Goal: Task Accomplishment & Management: Manage account settings

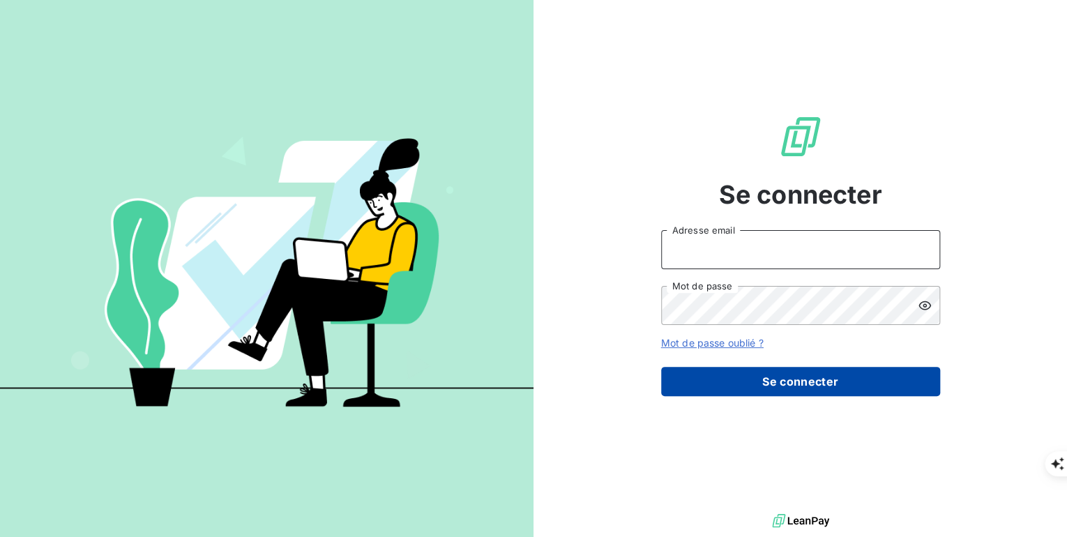
type input "[PERSON_NAME][EMAIL_ADDRESS][PERSON_NAME][DOMAIN_NAME]"
click at [816, 381] on button "Se connecter" at bounding box center [800, 381] width 279 height 29
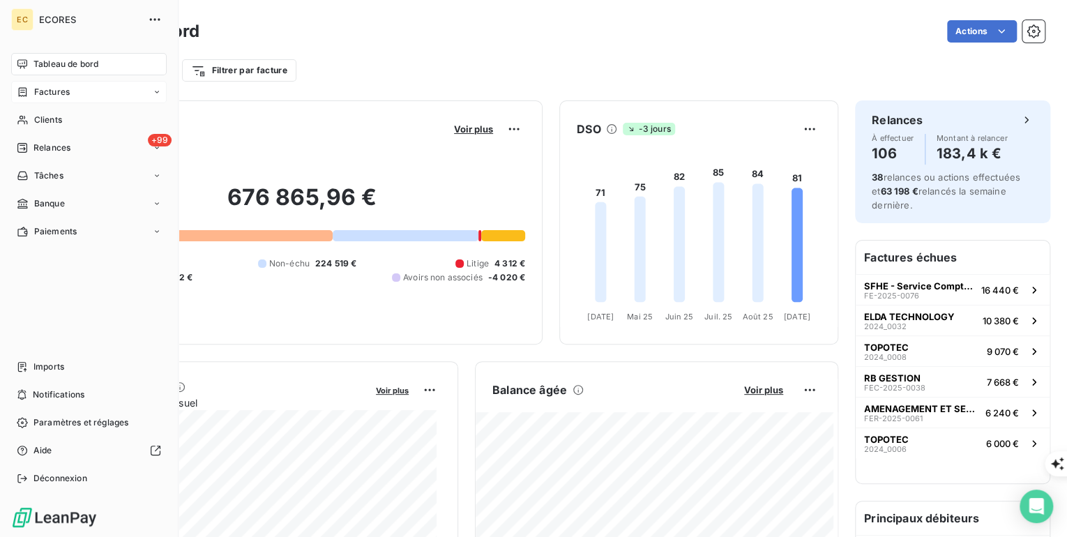
click at [48, 93] on span "Factures" at bounding box center [52, 92] width 36 height 13
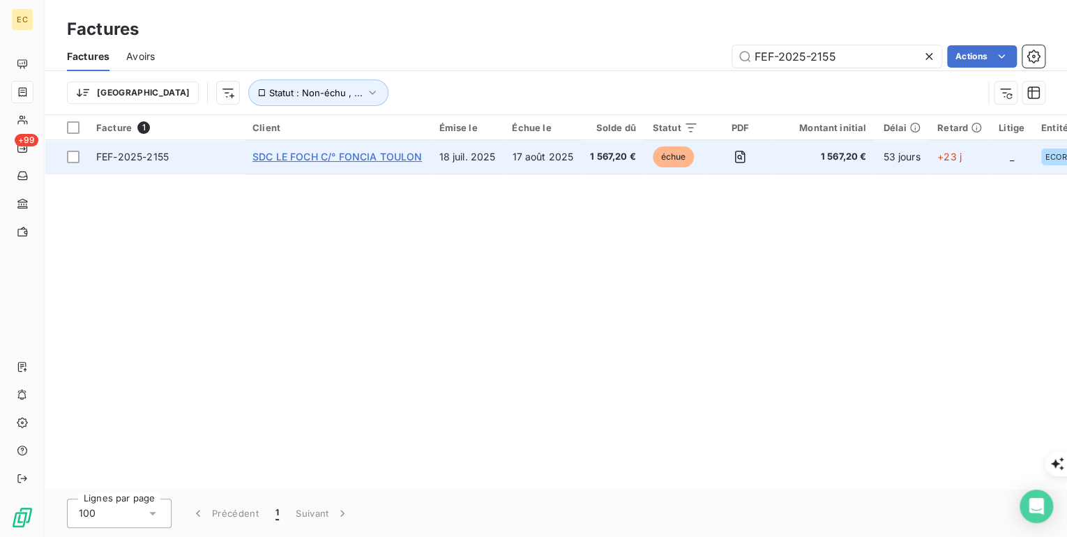
type input "FEF-2025-2155"
click at [293, 158] on span "SDC LE FOCH C/° FONCIA TOULON" at bounding box center [336, 157] width 169 height 12
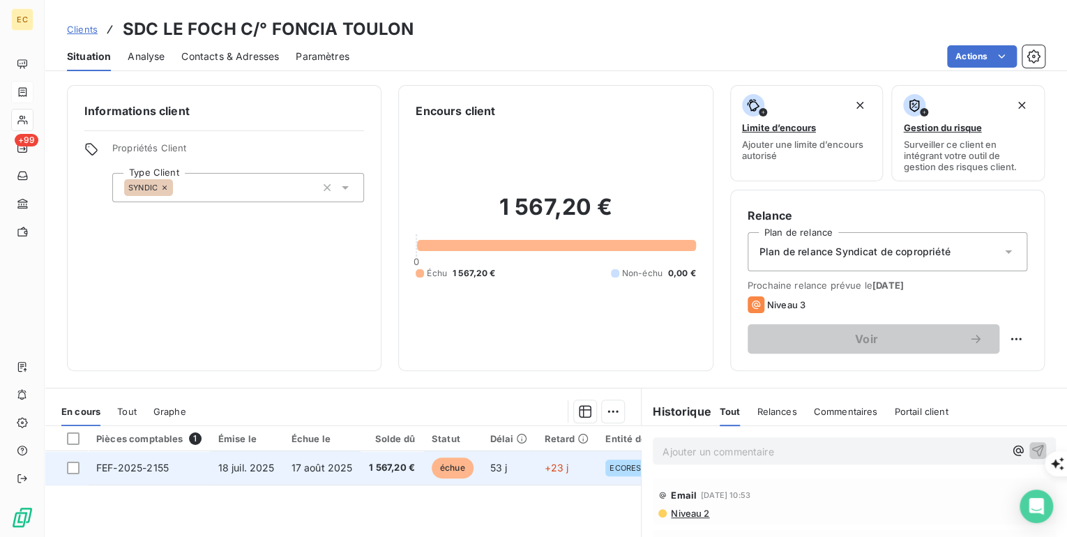
click at [188, 473] on td "FEF-2025-2155" at bounding box center [149, 467] width 122 height 33
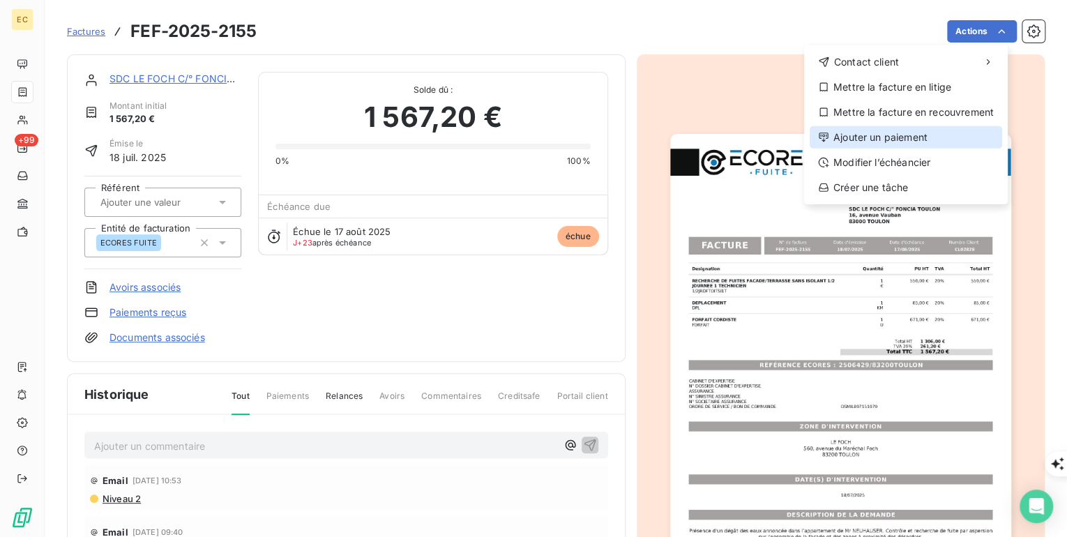
click at [943, 129] on div "Ajouter un paiement" at bounding box center [906, 137] width 192 height 22
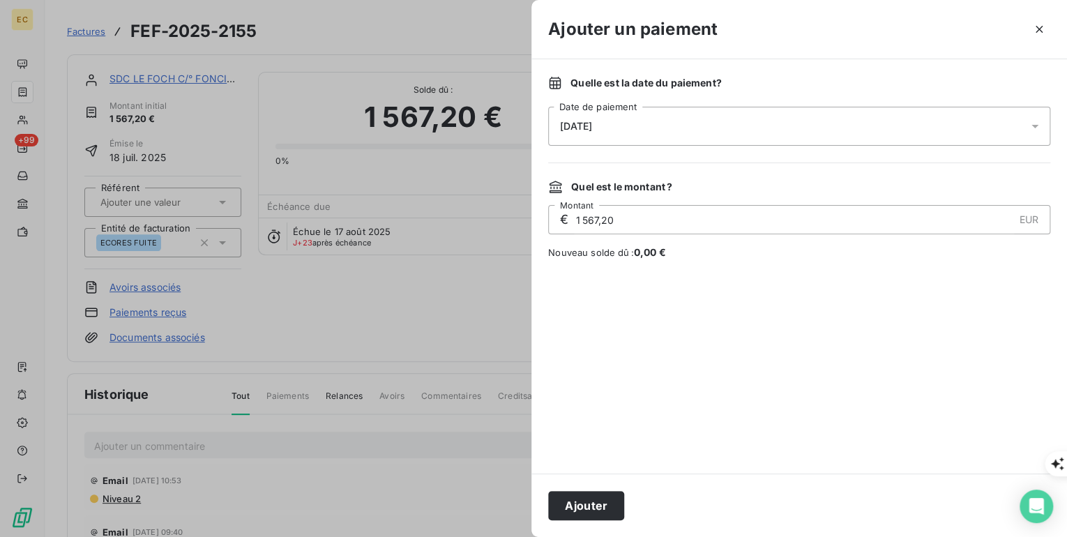
click at [1031, 125] on icon at bounding box center [1035, 126] width 14 height 14
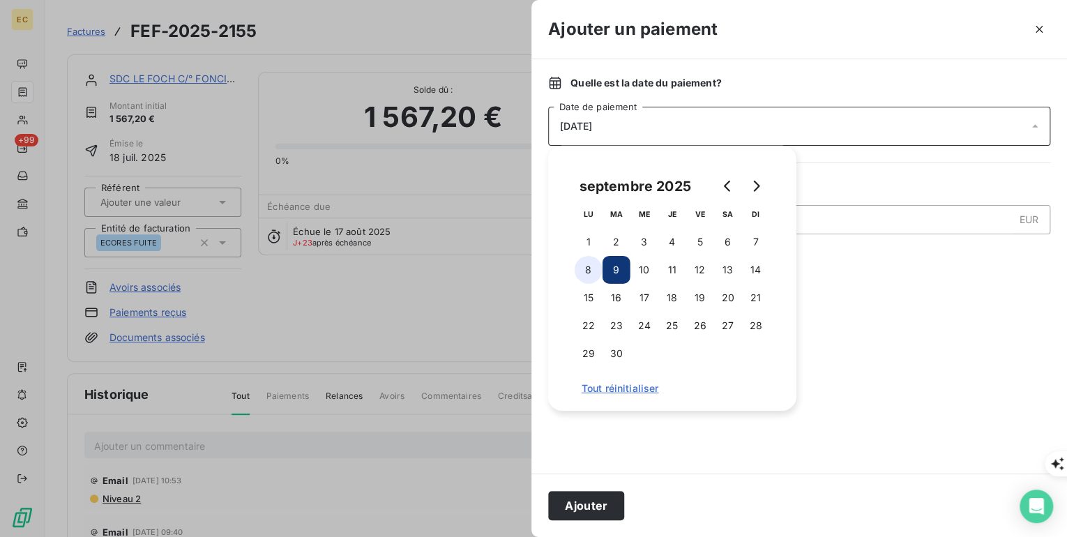
click at [584, 271] on button "8" at bounding box center [589, 270] width 28 height 28
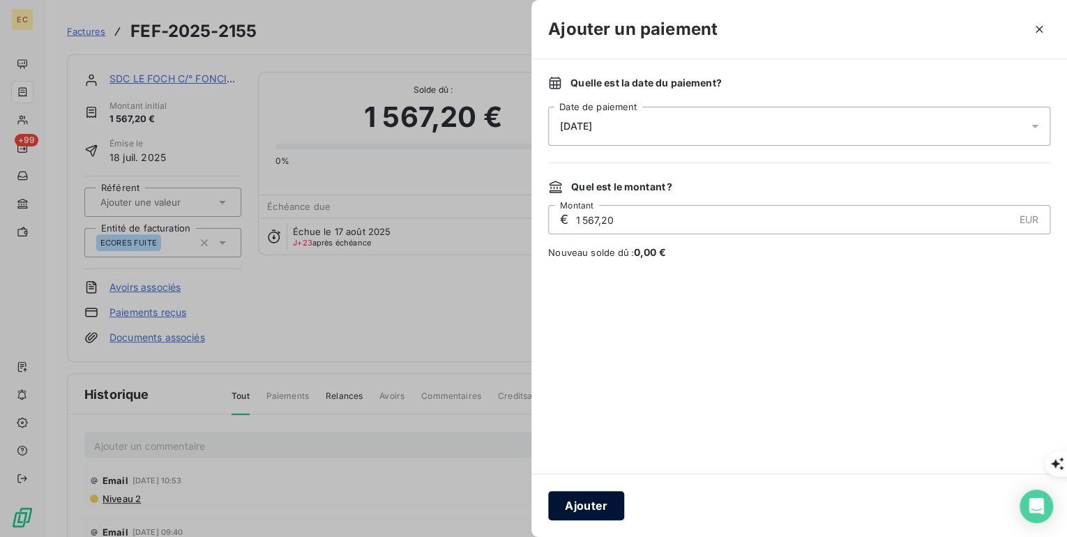
click at [586, 509] on button "Ajouter" at bounding box center [586, 505] width 76 height 29
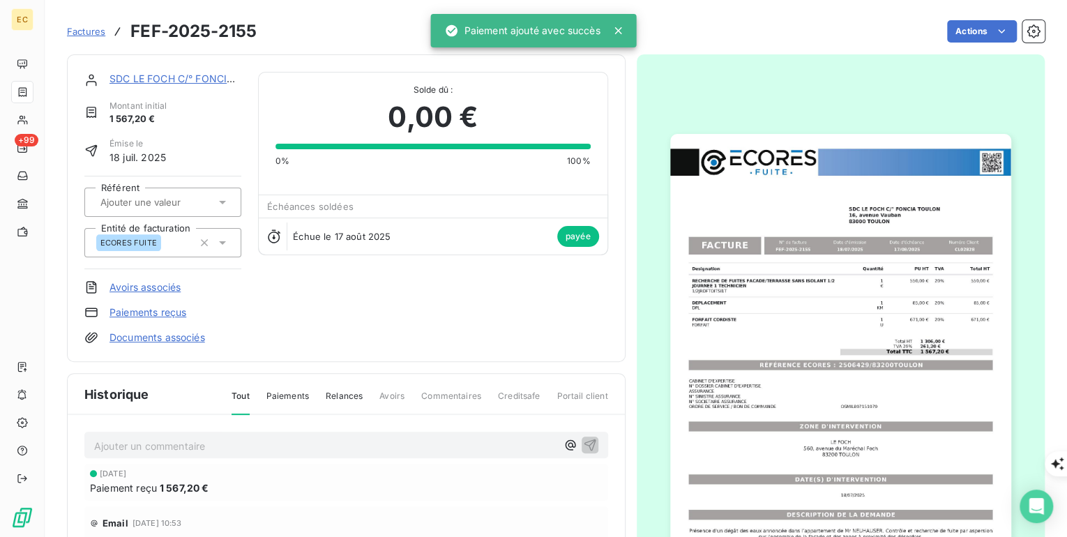
click at [135, 443] on p "Ajouter un commentaire ﻿" at bounding box center [325, 445] width 462 height 17
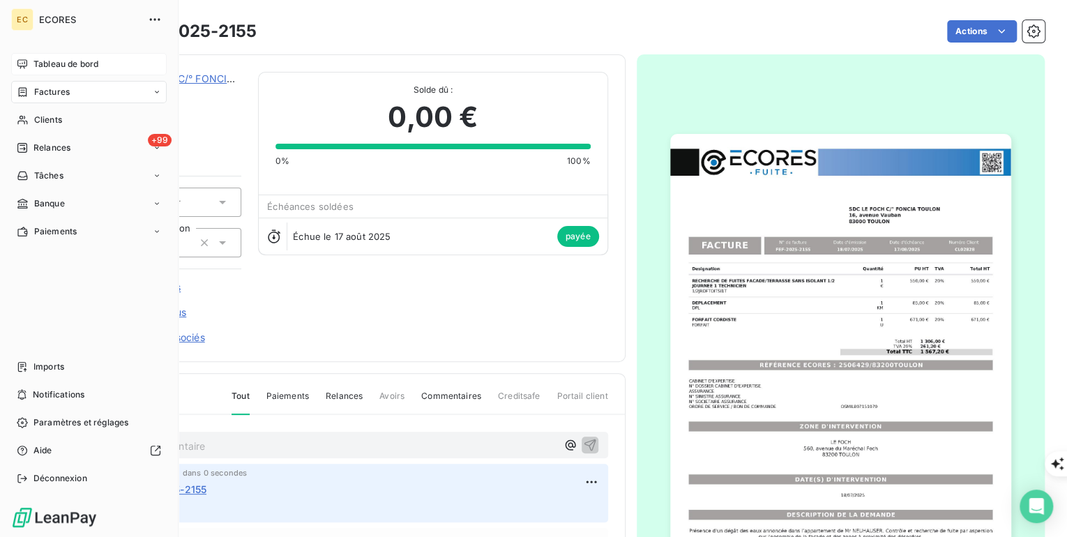
click at [56, 67] on span "Tableau de bord" at bounding box center [65, 64] width 65 height 13
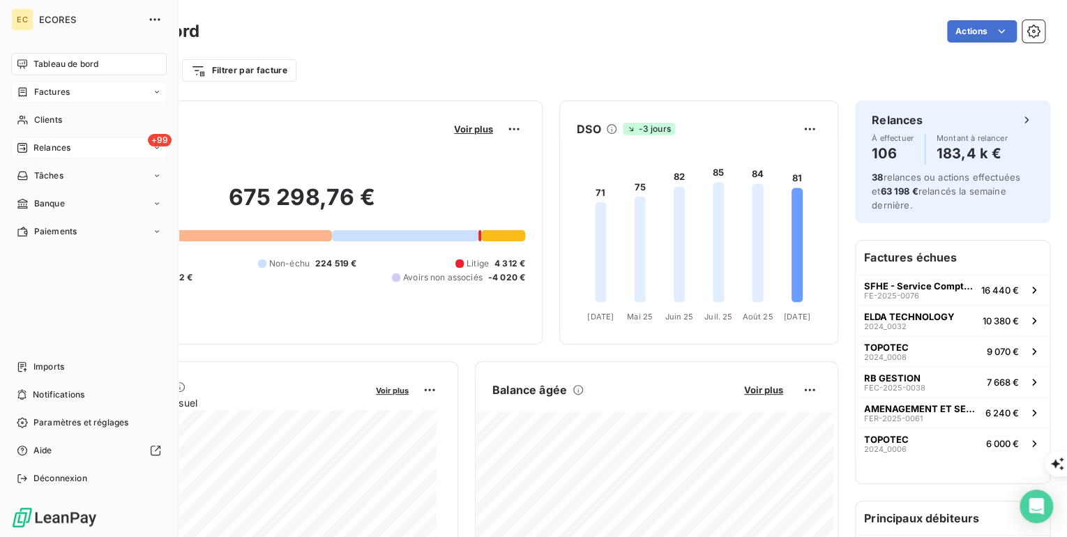
click at [61, 148] on span "Relances" at bounding box center [51, 148] width 37 height 13
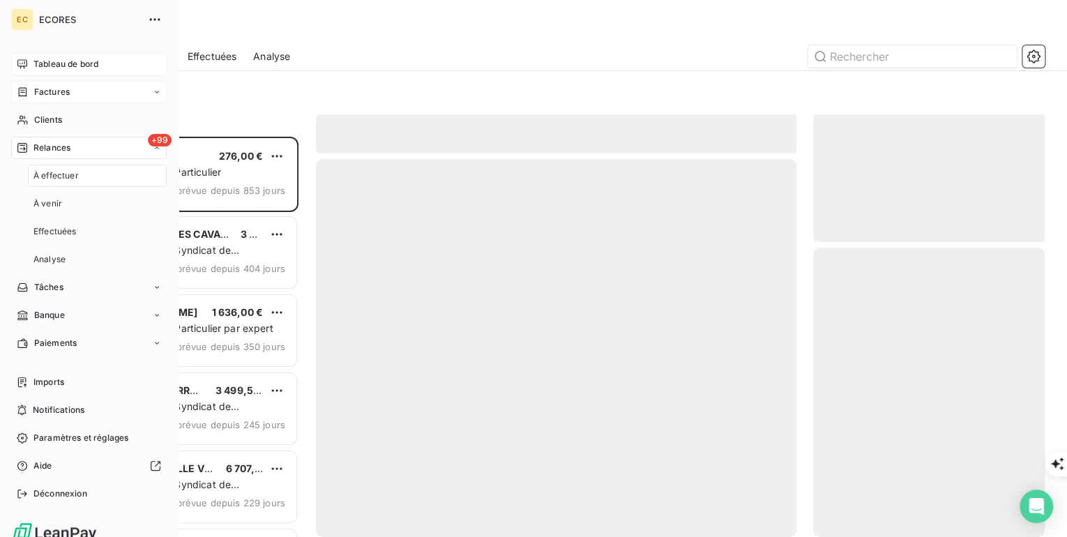
scroll to position [391, 223]
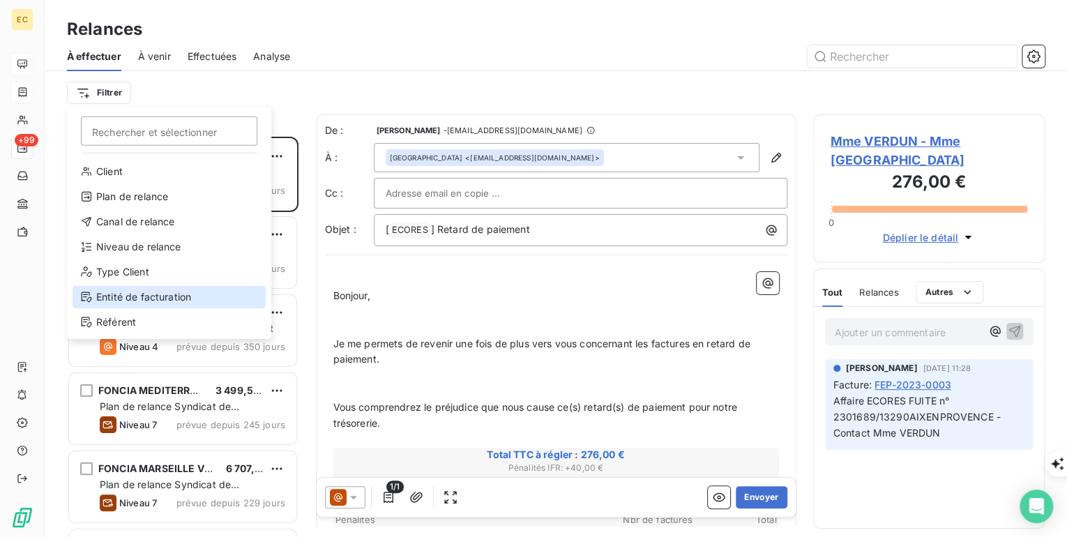
click at [156, 294] on div "Entité de facturation" at bounding box center [169, 297] width 193 height 22
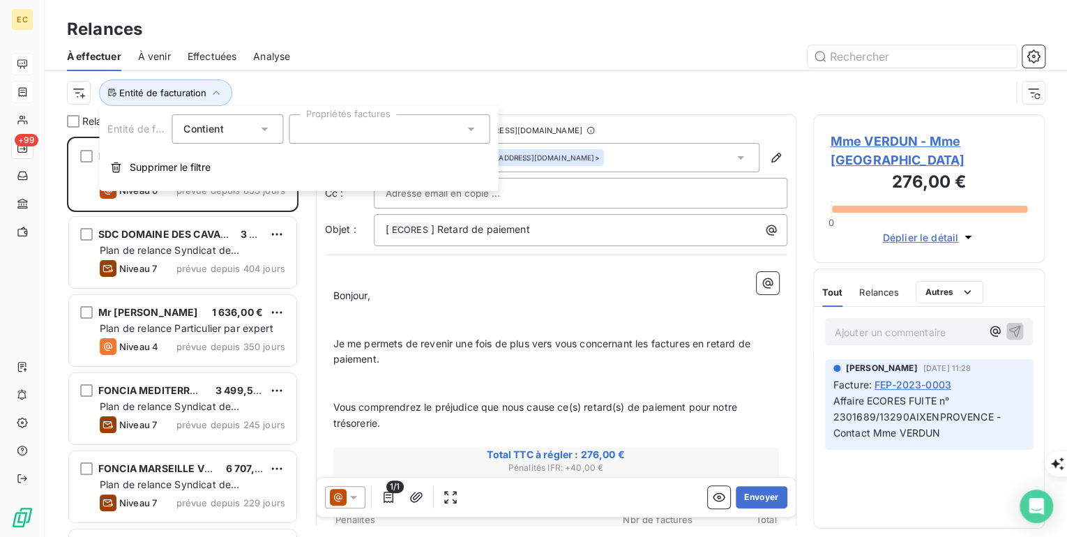
click at [307, 137] on div at bounding box center [389, 128] width 201 height 29
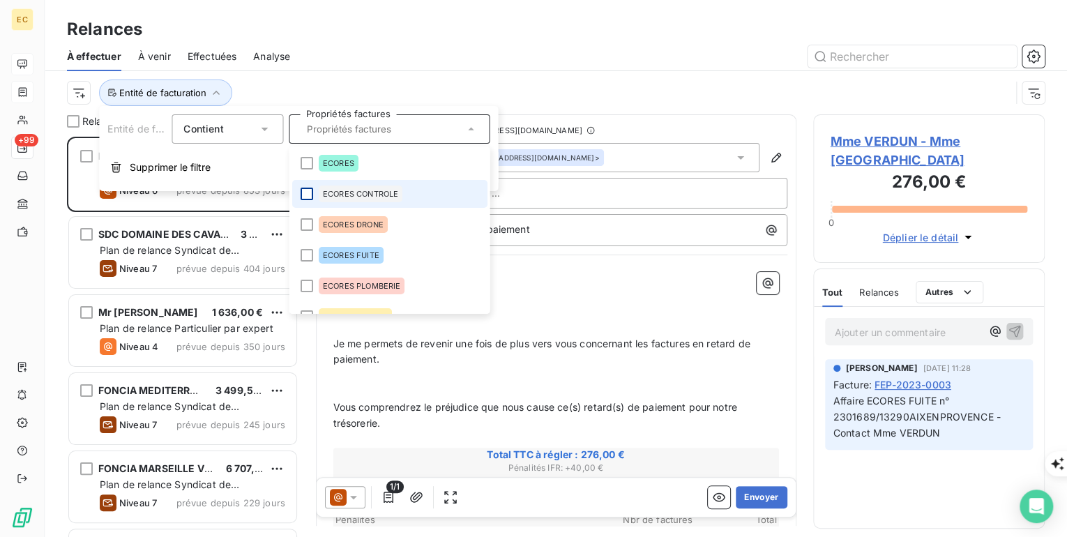
click at [308, 191] on div at bounding box center [306, 194] width 13 height 13
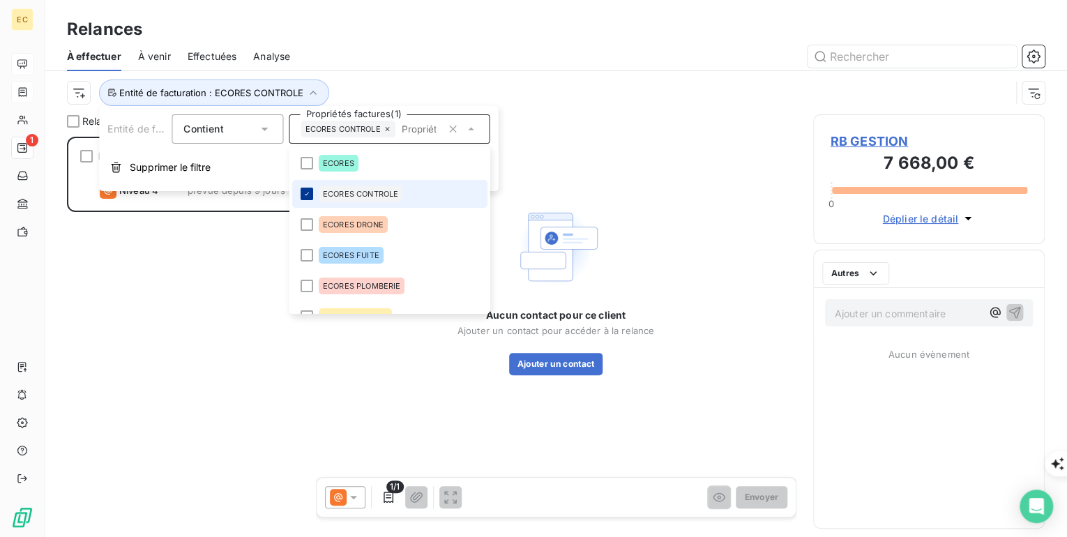
scroll to position [391, 223]
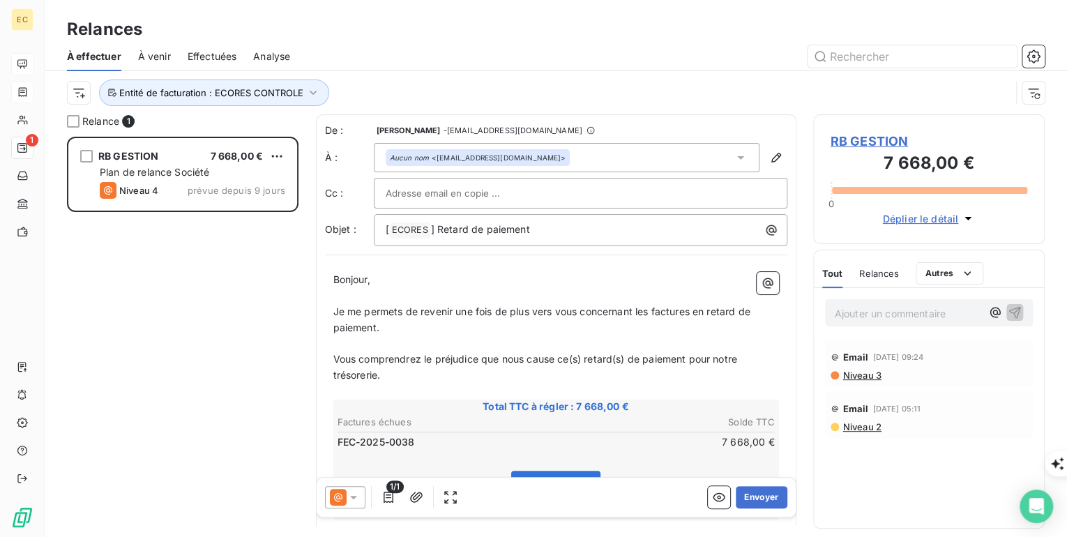
click at [228, 318] on div "RB GESTION 7 668,00 € Plan de relance Société Niveau 4 prévue depuis 9 jours" at bounding box center [182, 337] width 231 height 400
click at [871, 141] on span "RB GESTION" at bounding box center [928, 141] width 197 height 19
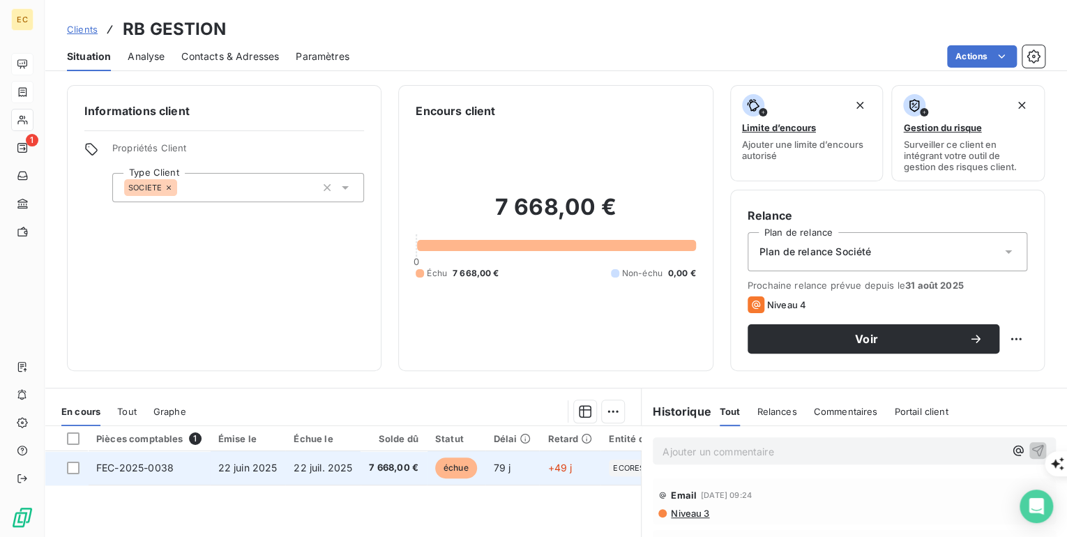
click at [351, 473] on td "22 juil. 2025" at bounding box center [322, 467] width 75 height 33
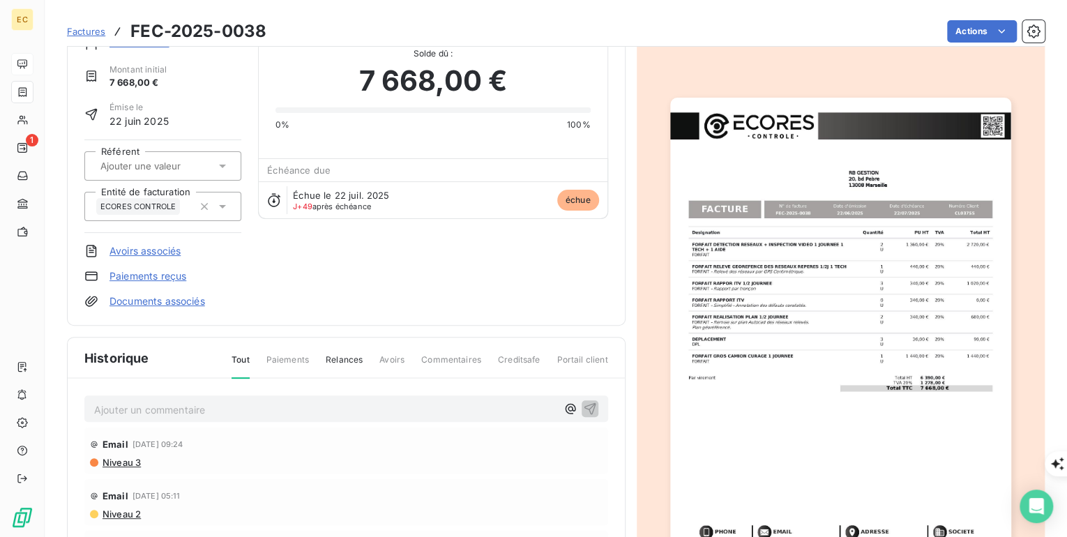
scroll to position [57, 0]
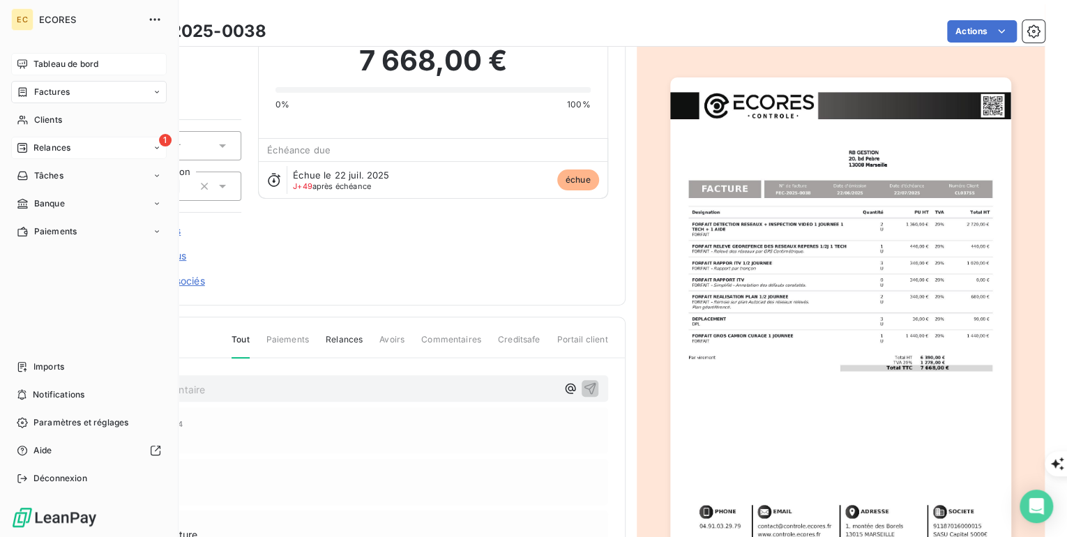
click at [39, 148] on span "Relances" at bounding box center [51, 148] width 37 height 13
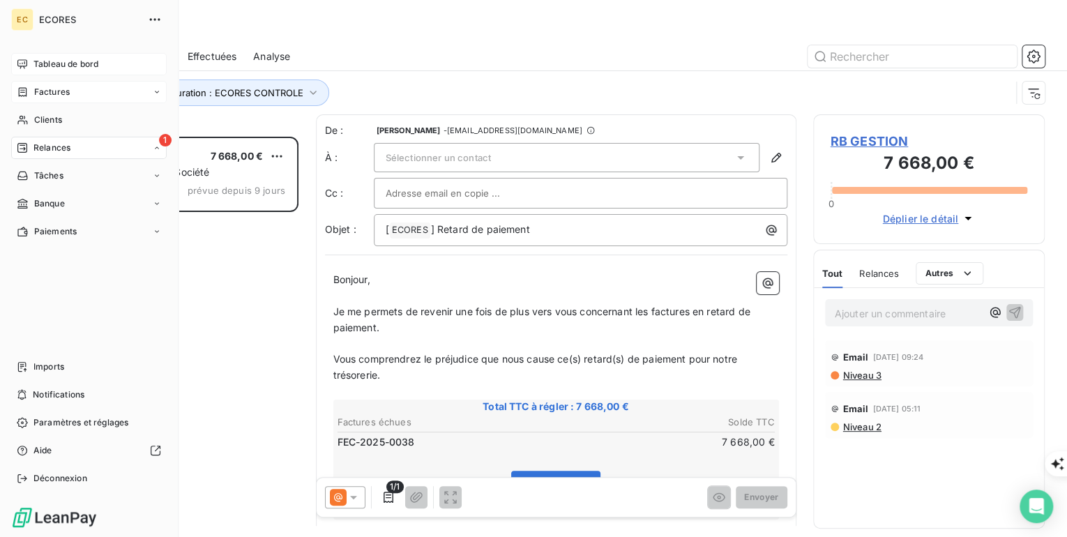
scroll to position [391, 223]
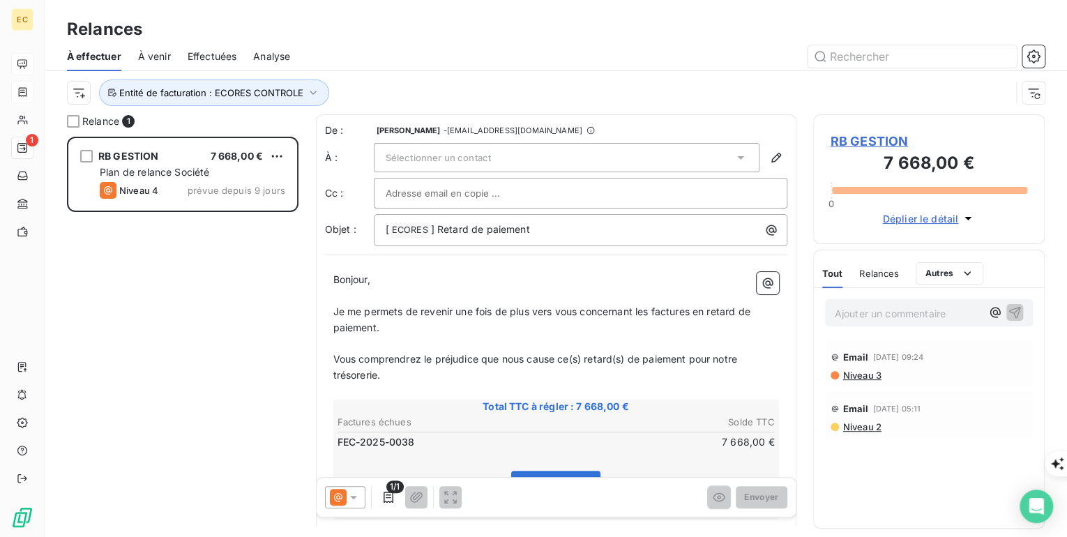
click at [455, 161] on span "Sélectionner un contact" at bounding box center [438, 157] width 105 height 11
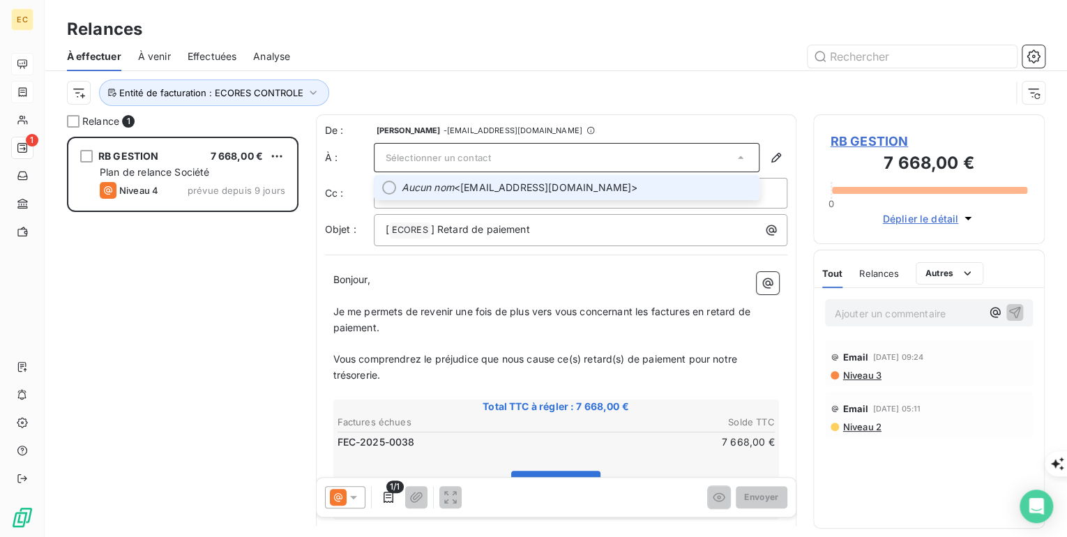
click at [454, 192] on span "Aucun nom <[EMAIL_ADDRESS][DOMAIN_NAME]>" at bounding box center [576, 188] width 349 height 14
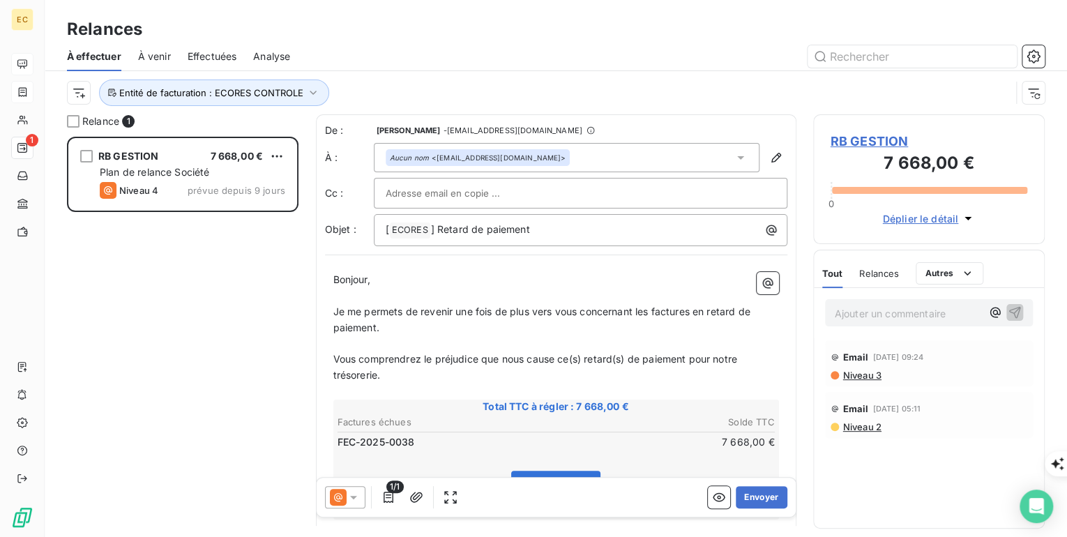
click at [410, 192] on input "text" at bounding box center [461, 193] width 150 height 21
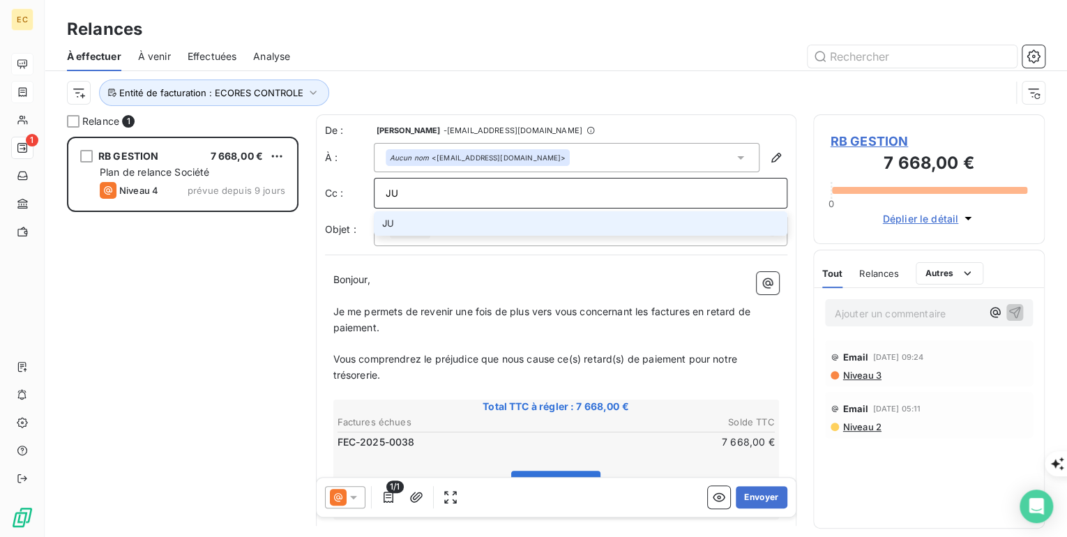
type input "J"
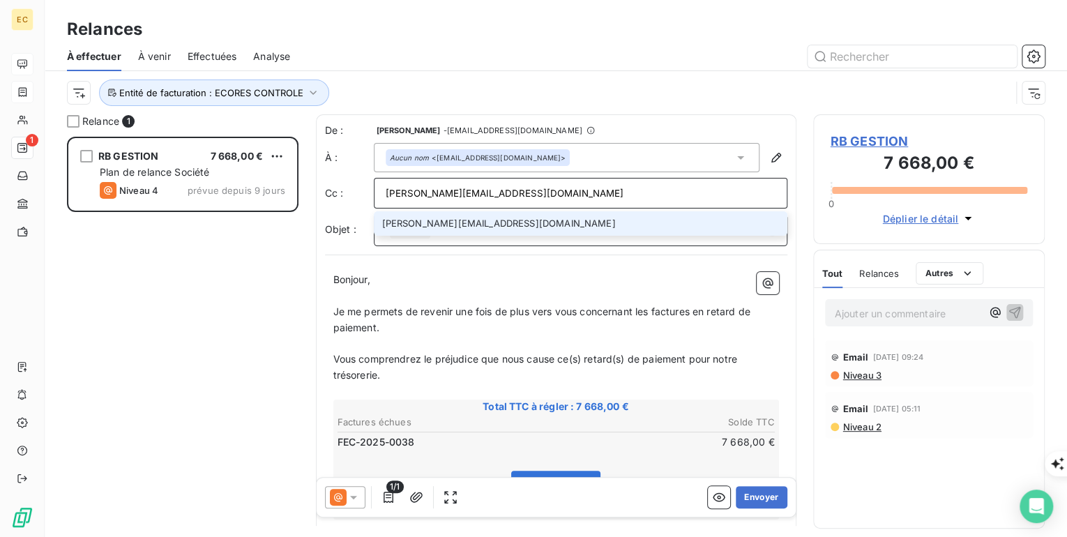
type input "[PERSON_NAME][EMAIL_ADDRESS][DOMAIN_NAME]"
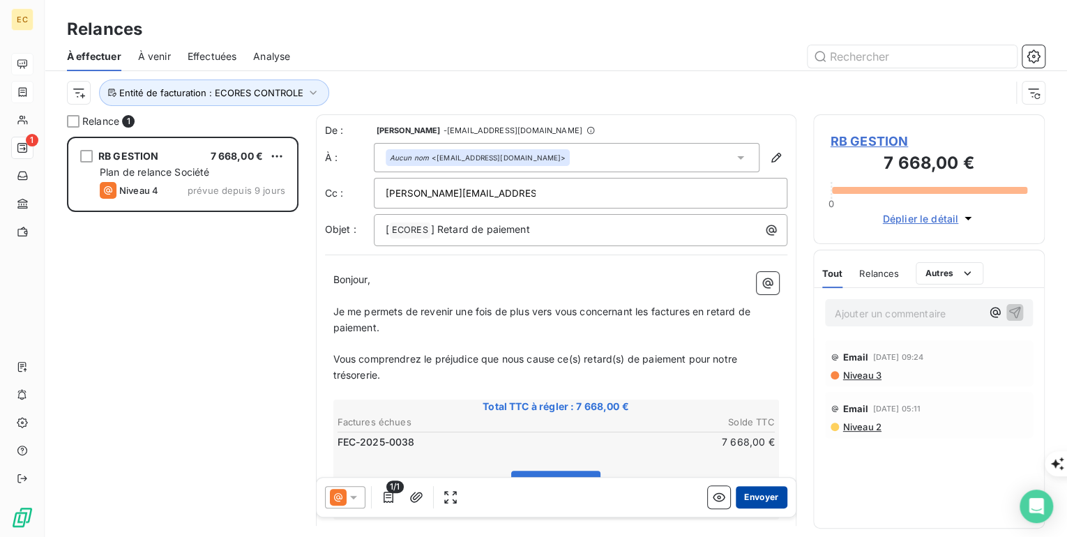
click at [756, 502] on button "Envoyer" at bounding box center [761, 497] width 51 height 22
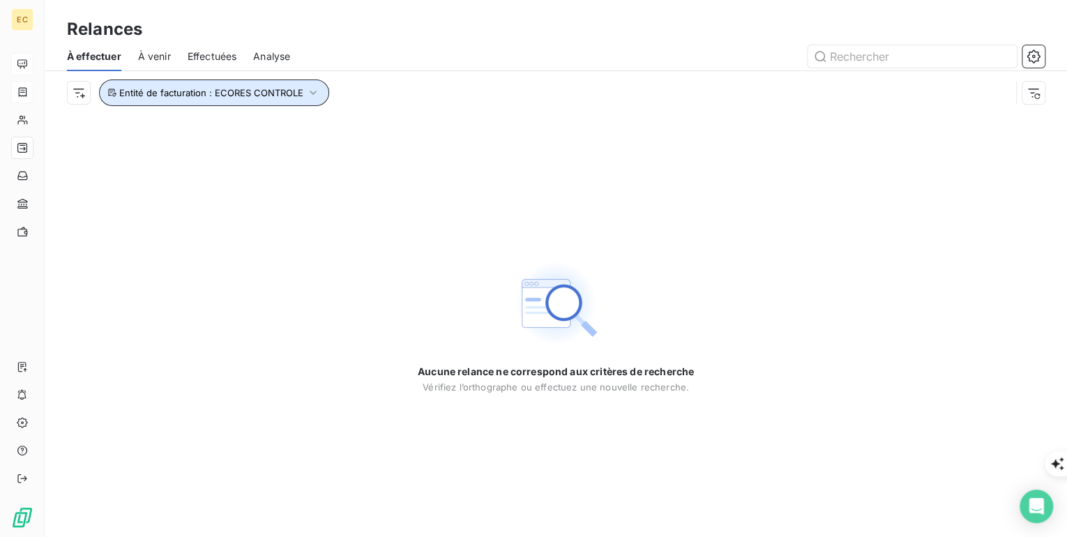
click at [310, 91] on icon "button" at bounding box center [313, 93] width 14 height 14
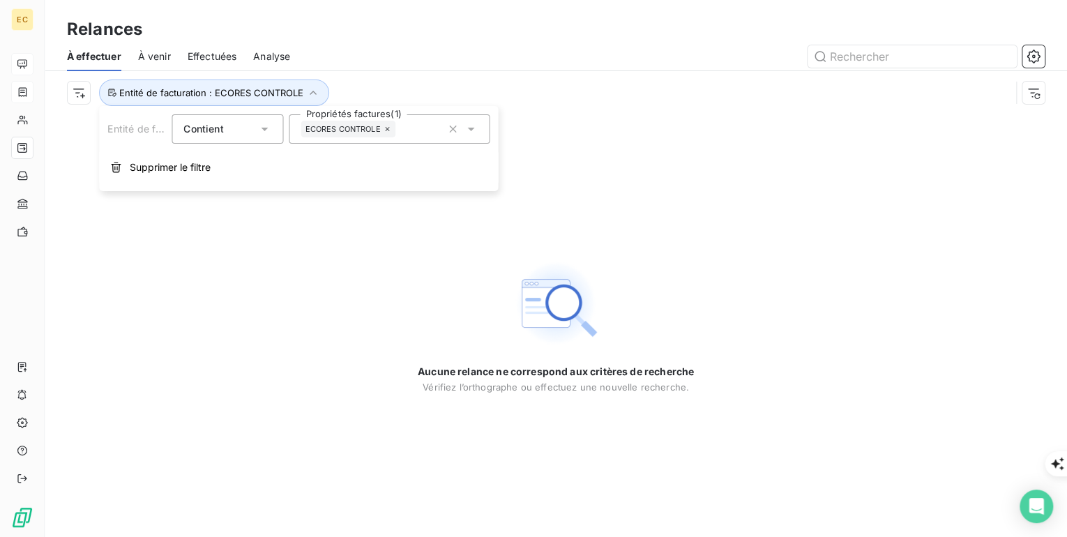
click at [388, 128] on icon at bounding box center [387, 129] width 8 height 8
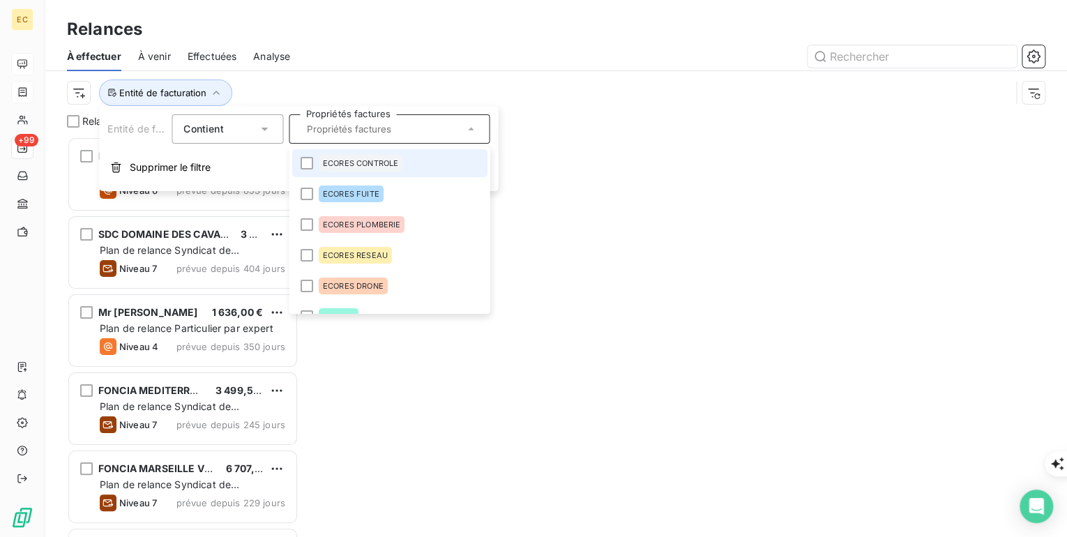
scroll to position [391, 223]
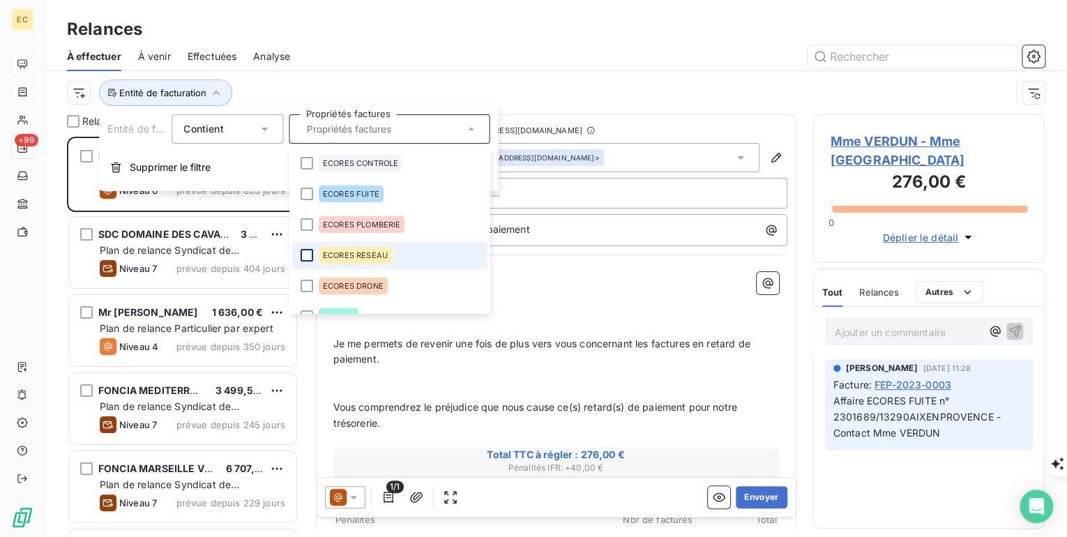
click at [307, 252] on div at bounding box center [306, 255] width 13 height 13
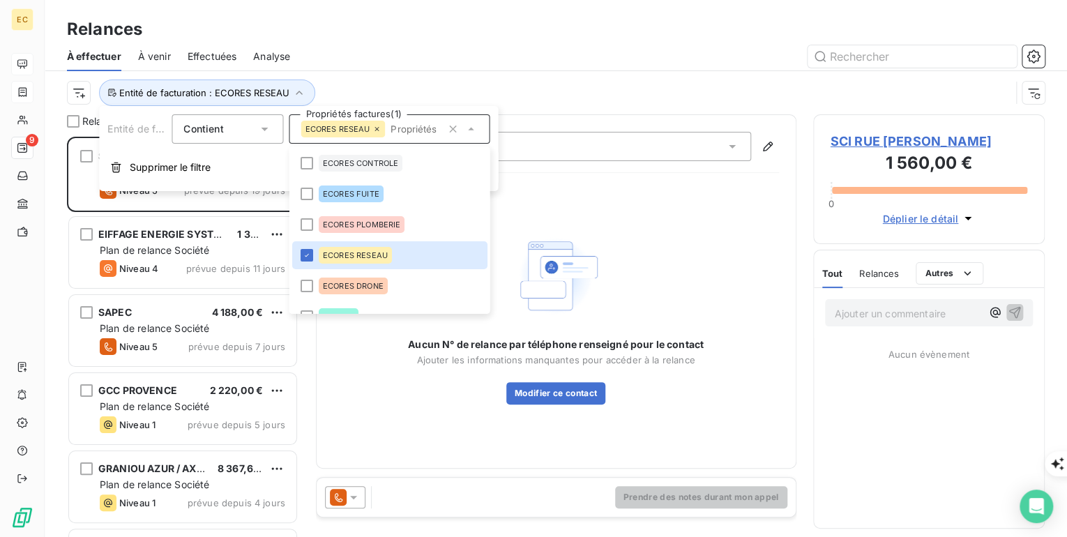
scroll to position [391, 223]
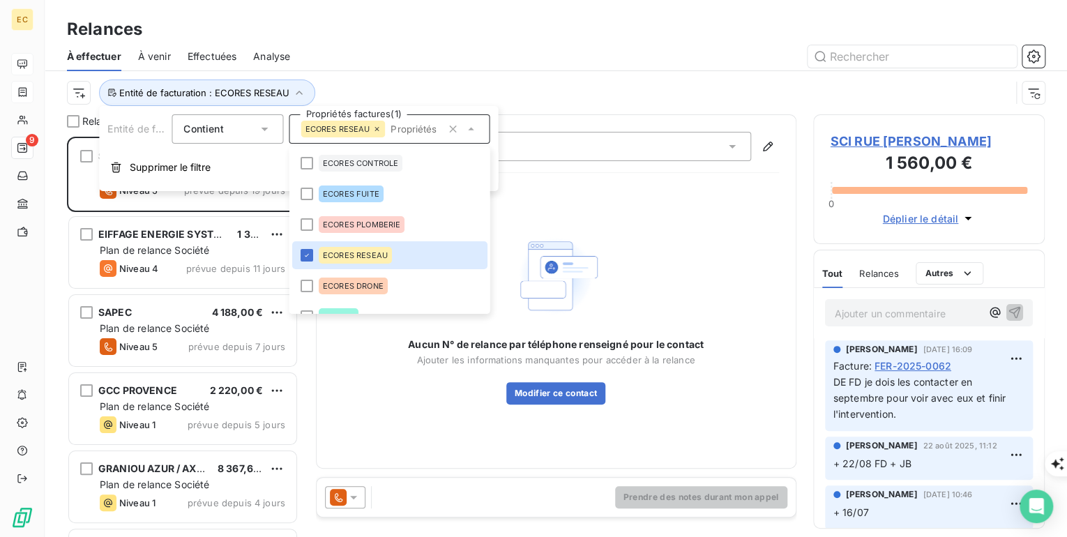
click at [363, 52] on div at bounding box center [676, 56] width 738 height 22
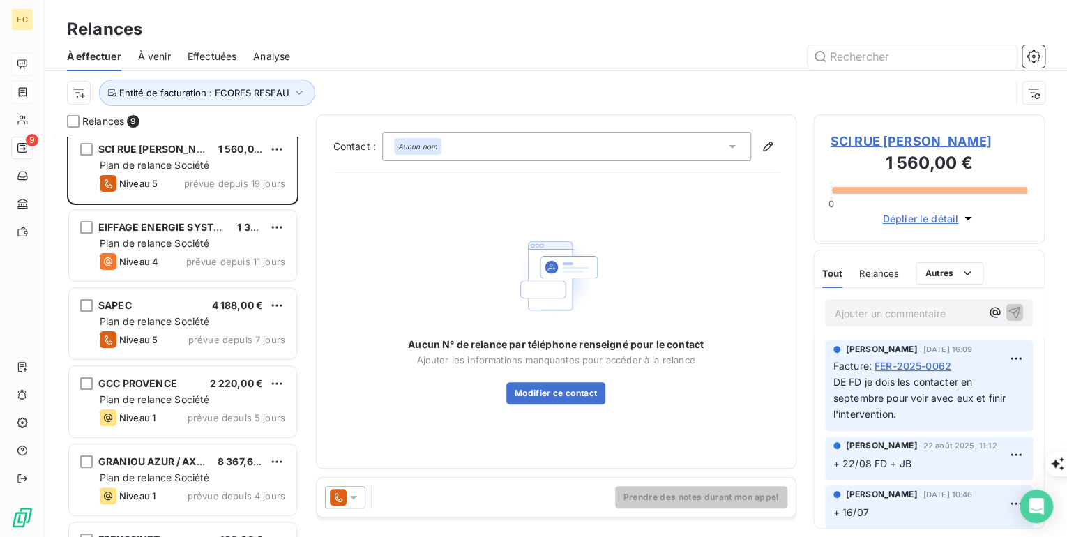
scroll to position [0, 0]
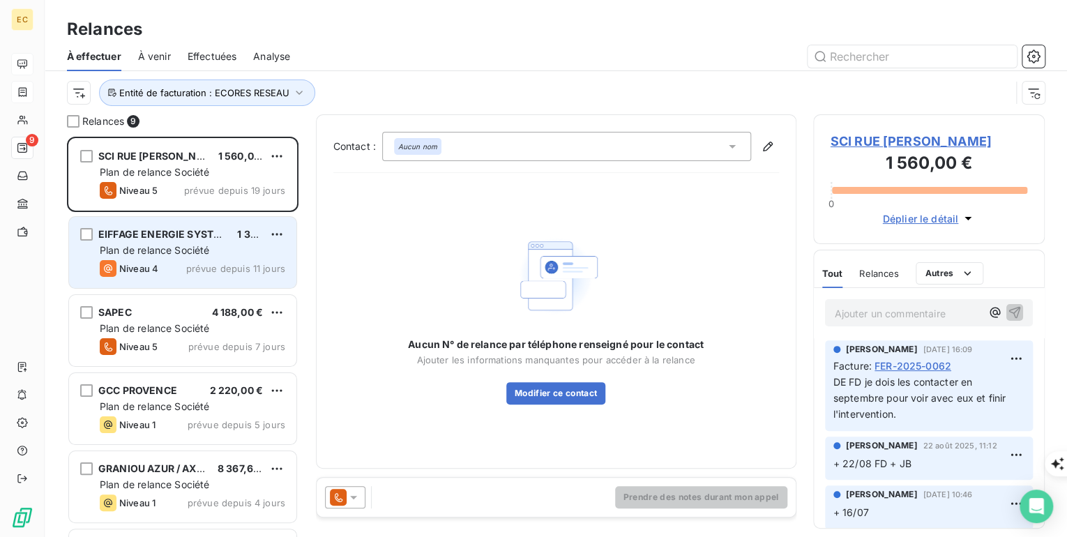
click at [176, 273] on div "Niveau 4 prévue depuis 11 jours" at bounding box center [192, 268] width 185 height 17
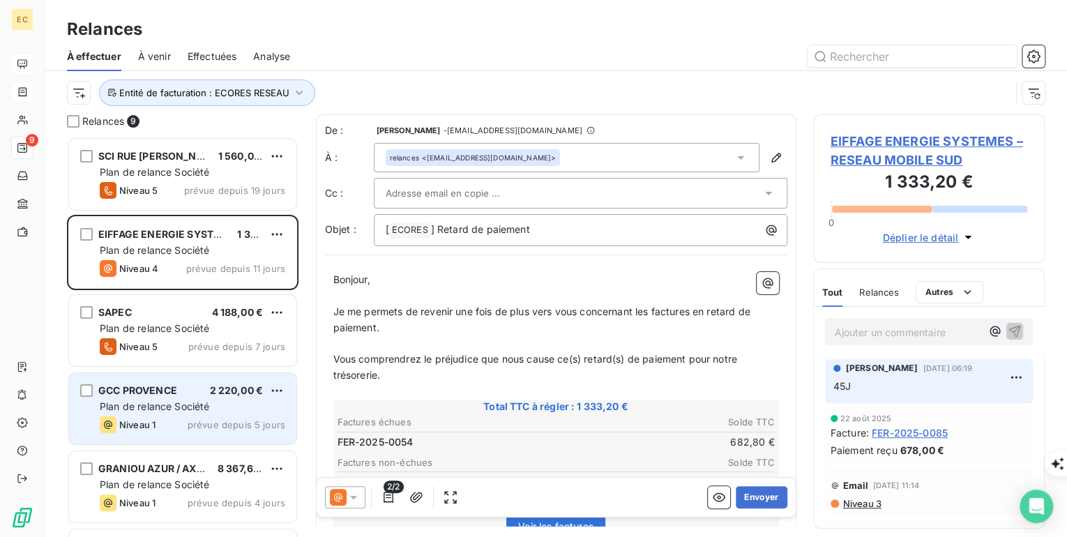
click at [138, 407] on span "Plan de relance Société" at bounding box center [154, 406] width 109 height 12
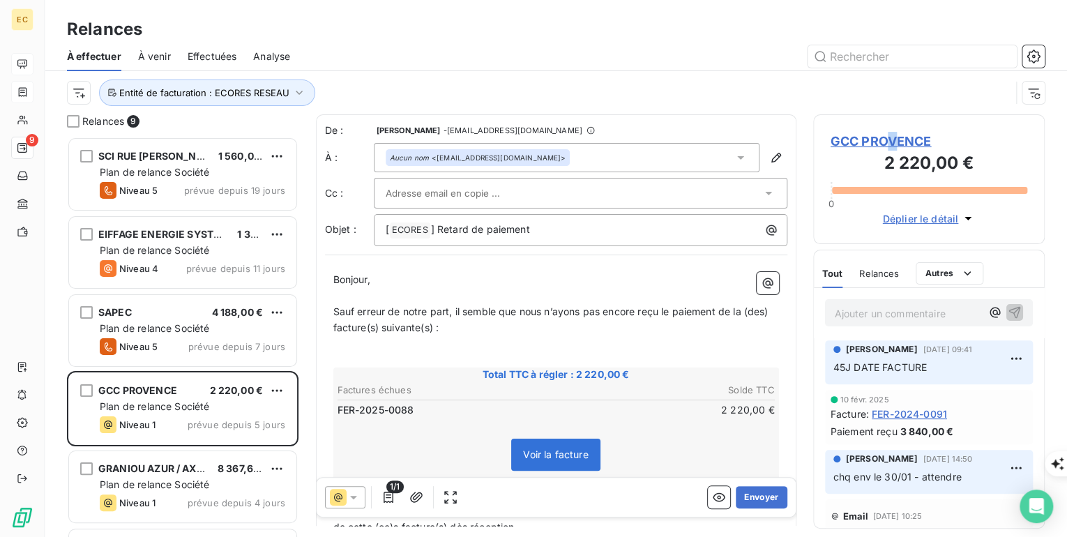
click at [891, 144] on span "GCC PROVENCE" at bounding box center [928, 141] width 197 height 19
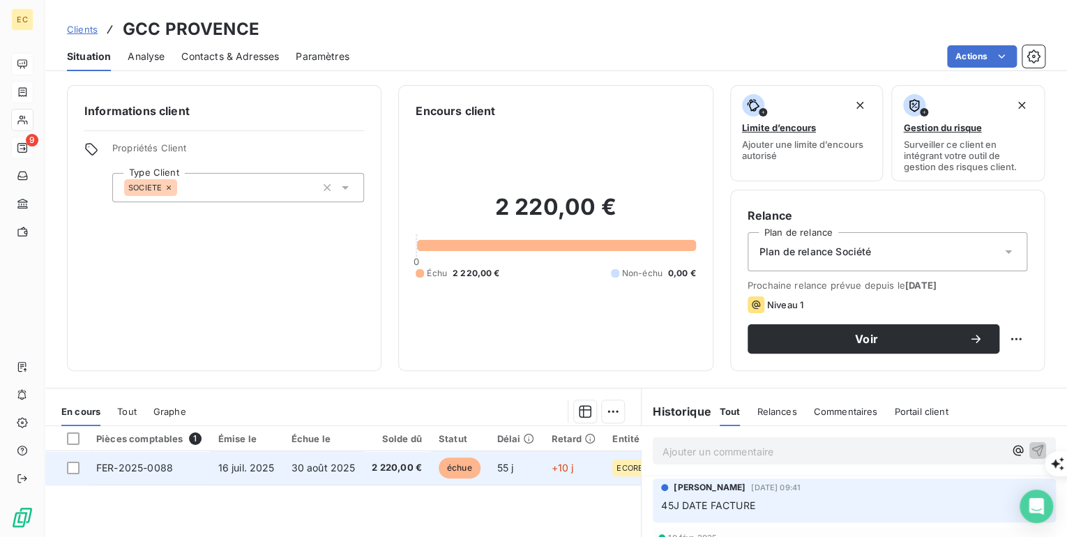
click at [269, 469] on span "16 juil. 2025" at bounding box center [246, 468] width 56 height 12
